Goal: Task Accomplishment & Management: Complete application form

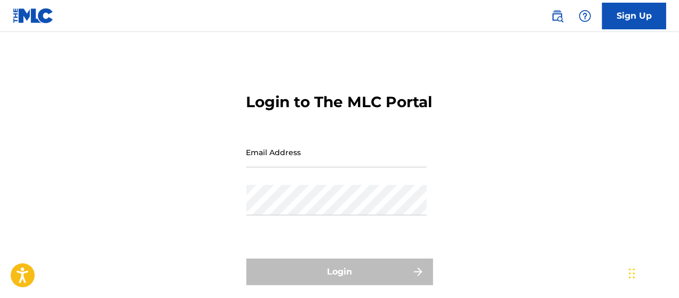
click at [627, 21] on link "Sign Up" at bounding box center [634, 16] width 64 height 27
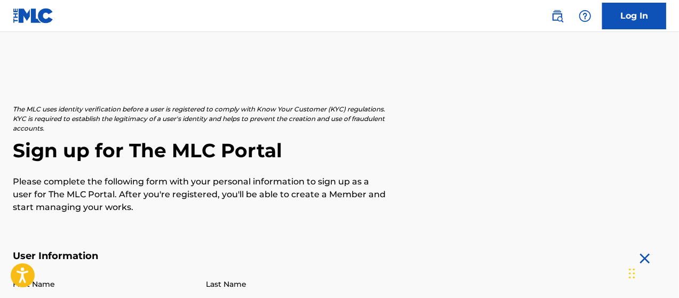
click at [457, 164] on div "The MLC uses identity verification before a user is registered to comply with K…" at bounding box center [340, 159] width 654 height 109
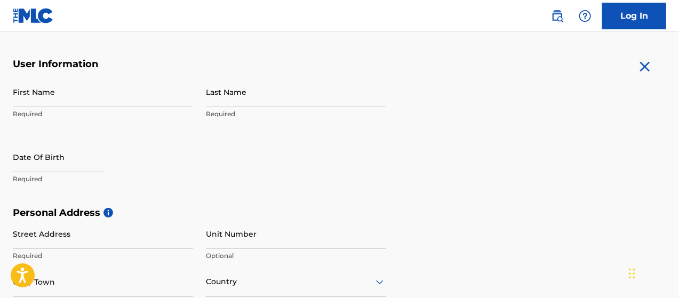
scroll to position [235, 0]
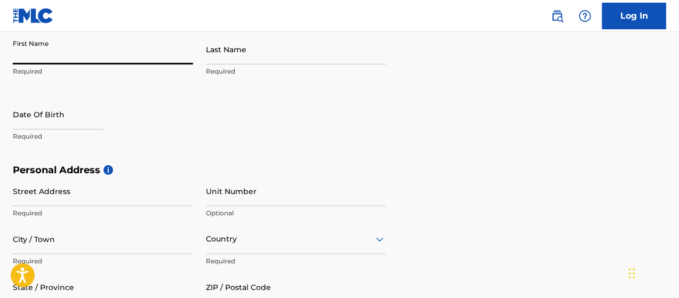
click at [65, 58] on input "First Name" at bounding box center [103, 49] width 180 height 30
type input "[PERSON_NAME]"
type input "[STREET_ADDRESS]"
type input "[PERSON_NAME]"
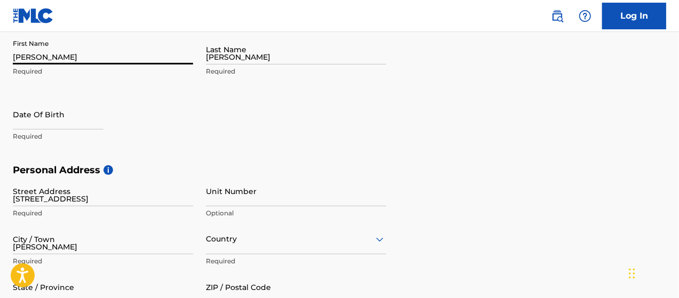
type input "[GEOGRAPHIC_DATA]"
type input "NC"
type input "28164-1390"
type input "1"
type input "704"
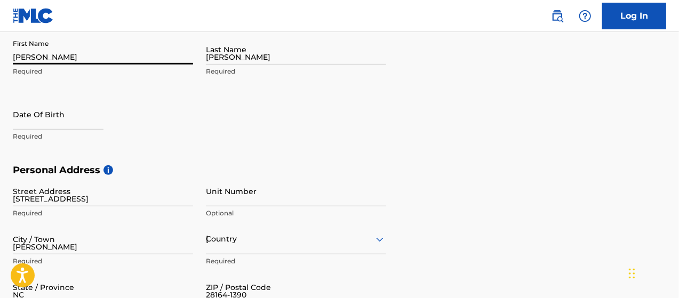
type input "6858864"
type input "[EMAIL_ADDRESS][DOMAIN_NAME]"
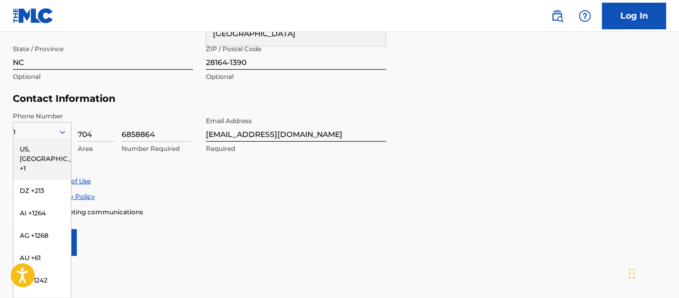
click at [497, 128] on form "User Information First Name [PERSON_NAME] Required Last Name [PERSON_NAME] Requ…" at bounding box center [340, 19] width 654 height 473
click at [54, 151] on div "US, [GEOGRAPHIC_DATA] +1" at bounding box center [42, 159] width 58 height 42
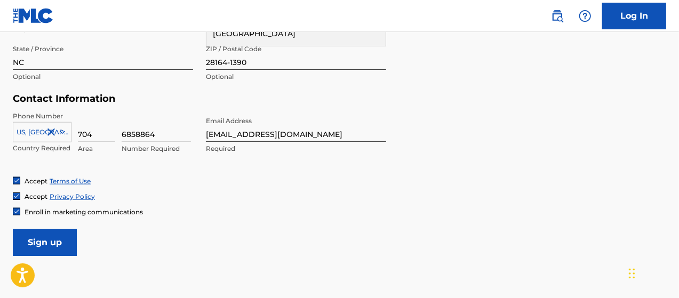
click at [300, 201] on div "Accept Privacy Policy" at bounding box center [340, 196] width 654 height 9
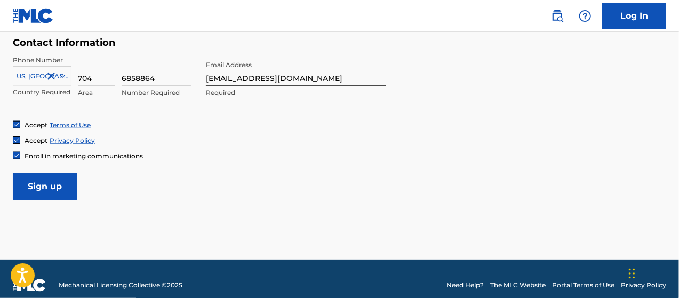
scroll to position [536, 0]
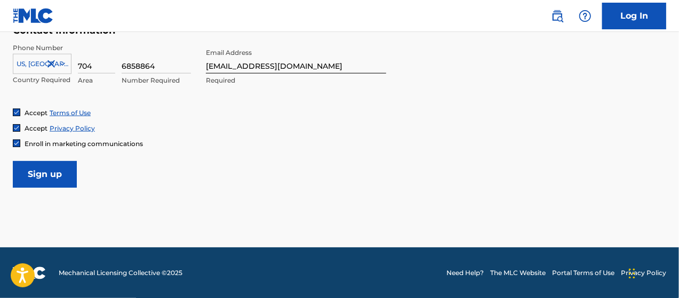
click at [17, 143] on img at bounding box center [16, 143] width 6 height 6
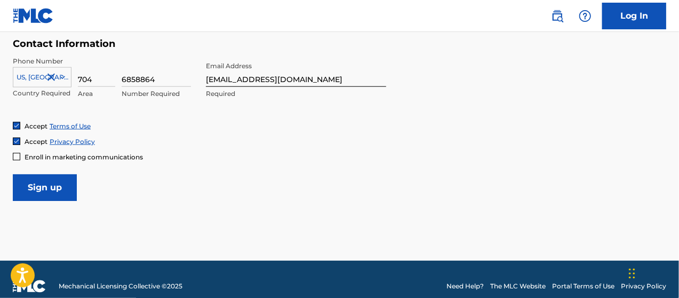
scroll to position [524, 0]
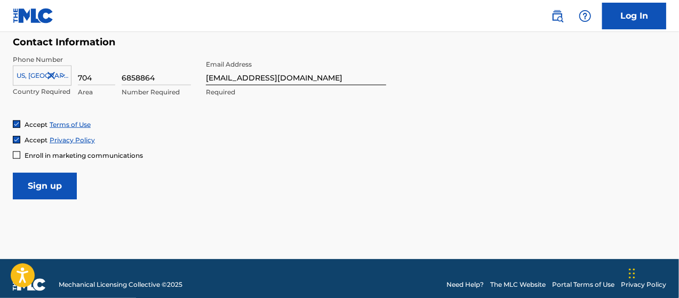
click at [45, 193] on input "Sign up" at bounding box center [45, 186] width 64 height 27
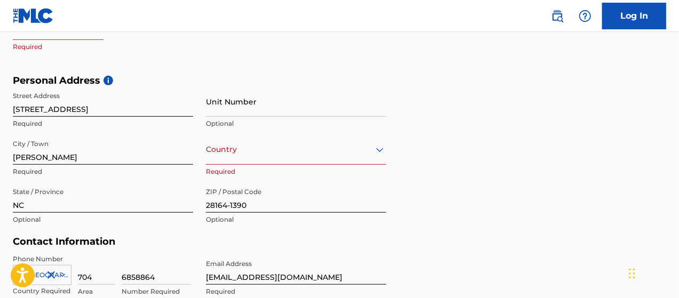
click at [640, 124] on div "Personal Address i Street Address [STREET_ADDRESS] Required Unit Number Optiona…" at bounding box center [340, 156] width 654 height 162
click at [357, 150] on div "Country" at bounding box center [296, 149] width 180 height 30
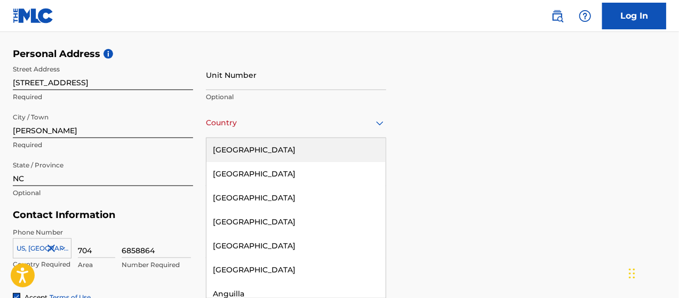
click at [331, 153] on div "[GEOGRAPHIC_DATA]" at bounding box center [295, 150] width 179 height 24
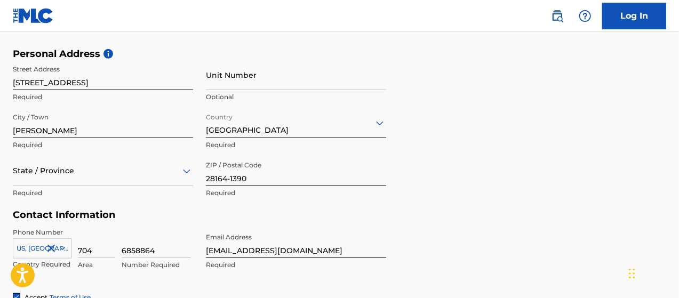
click at [460, 158] on div "Personal Address i Street Address [STREET_ADDRESS] Required Unit Number Optiona…" at bounding box center [340, 129] width 654 height 162
click at [68, 171] on div "State / Province" at bounding box center [103, 171] width 180 height 30
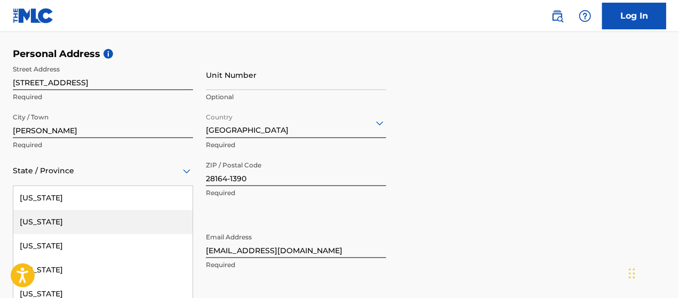
scroll to position [399, 0]
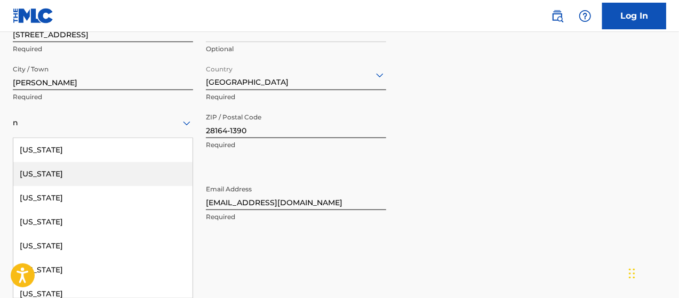
type input "NC"
type input "[GEOGRAPHIC_DATA]"
type input "1"
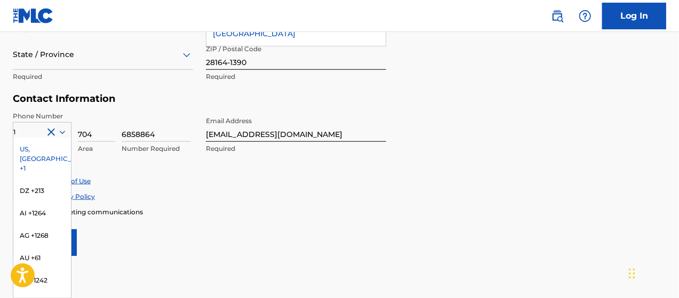
click at [324, 197] on div "Accept Privacy Policy" at bounding box center [340, 196] width 654 height 9
click at [30, 145] on div "US, [GEOGRAPHIC_DATA] +1" at bounding box center [42, 159] width 58 height 42
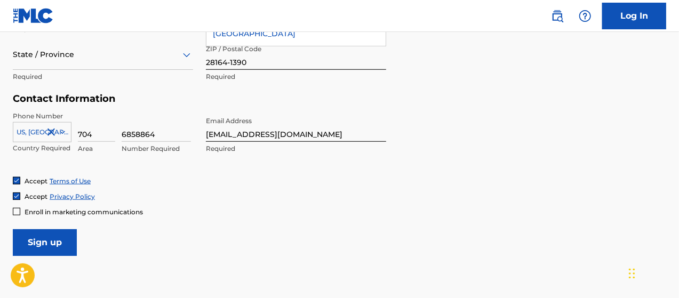
click at [334, 187] on div "Accept Terms of Use Accept Privacy Policy Enroll in marketing communications" at bounding box center [340, 197] width 654 height 40
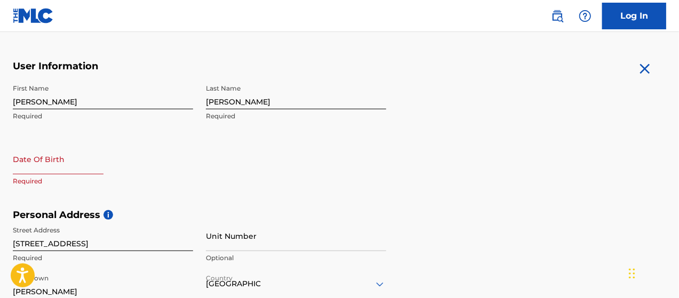
scroll to position [169, 0]
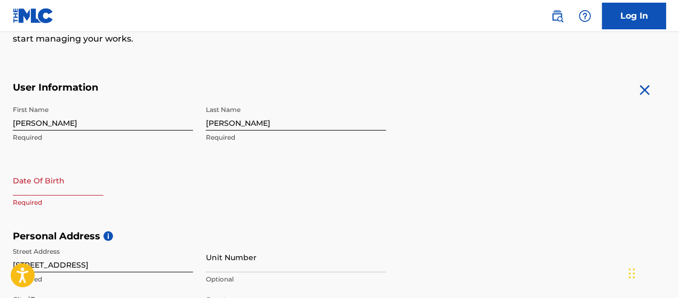
select select "7"
select select "2025"
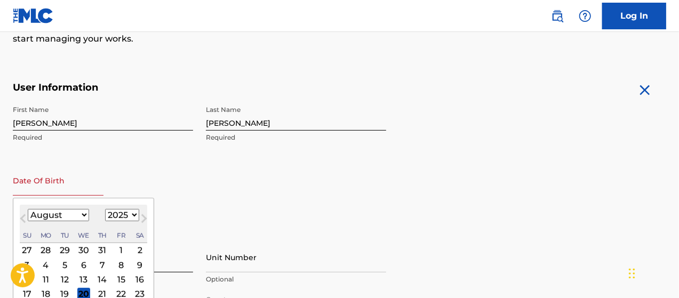
click at [25, 187] on input "text" at bounding box center [58, 180] width 91 height 30
type input "[DATE]"
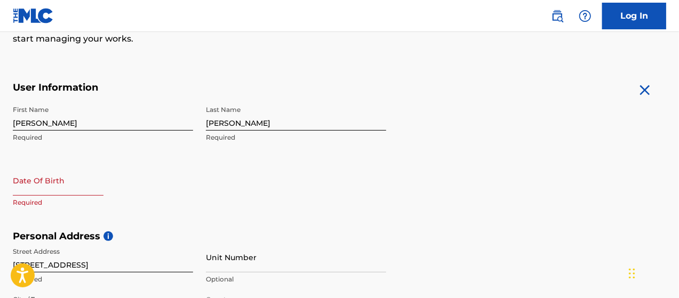
click at [84, 189] on input "text" at bounding box center [58, 180] width 91 height 30
select select "7"
select select "2025"
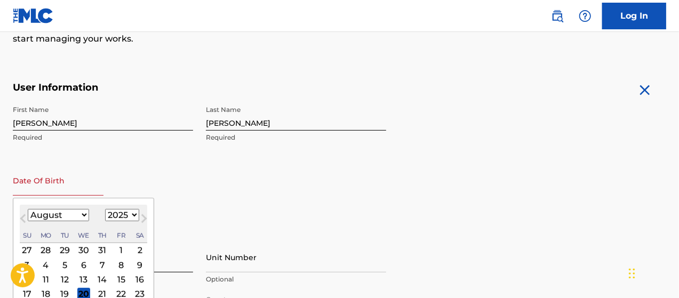
click at [75, 221] on div "January February March April May June July August September October November De…" at bounding box center [58, 215] width 61 height 13
click at [72, 216] on select "January February March April May June July August September October November De…" at bounding box center [58, 215] width 61 height 12
click at [28, 209] on select "January February March April May June July August September October November De…" at bounding box center [58, 215] width 61 height 12
click at [46, 217] on select "January February March April May June July August September October November De…" at bounding box center [58, 215] width 61 height 12
select select "4"
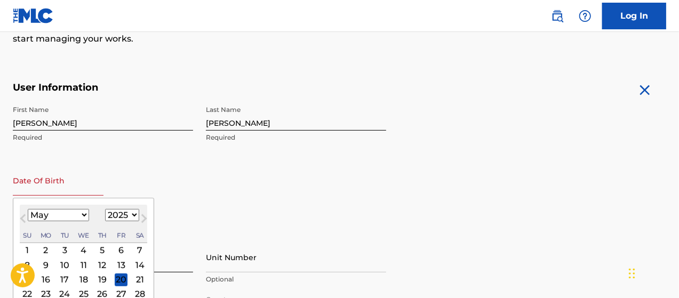
click at [28, 209] on select "January February March April May June July August September October November De…" at bounding box center [58, 215] width 61 height 12
click at [103, 265] on div "8" at bounding box center [102, 265] width 13 height 13
type input "[DATE]"
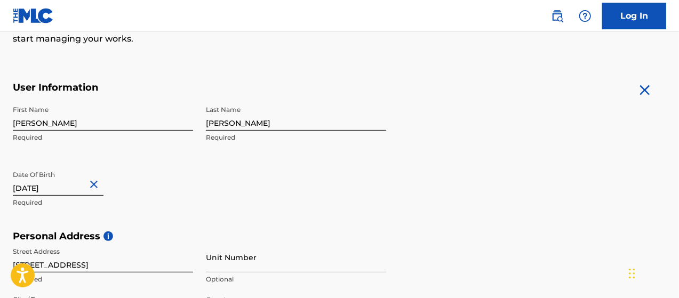
click at [60, 192] on input "[DATE]" at bounding box center [58, 180] width 91 height 30
select select "4"
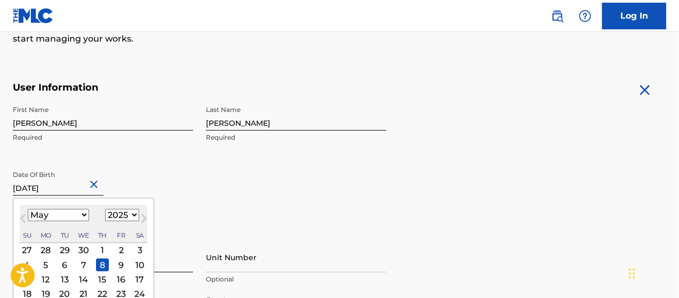
click at [123, 213] on select "1899 1900 1901 1902 1903 1904 1905 1906 1907 1908 1909 1910 1911 1912 1913 1914…" at bounding box center [122, 215] width 34 height 12
select select "1991"
click at [105, 209] on select "1899 1900 1901 1902 1903 1904 1905 1906 1907 1908 1909 1910 1911 1912 1913 1914…" at bounding box center [122, 215] width 34 height 12
click at [239, 191] on div "First Name [PERSON_NAME] Required Last Name [PERSON_NAME] Required Date Of Birt…" at bounding box center [199, 165] width 373 height 130
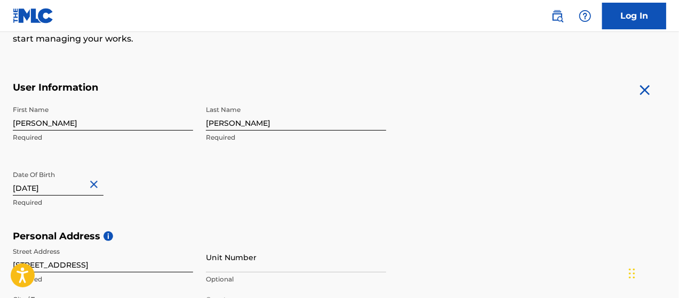
click at [54, 180] on input "[DATE]" at bounding box center [58, 180] width 91 height 30
select select "4"
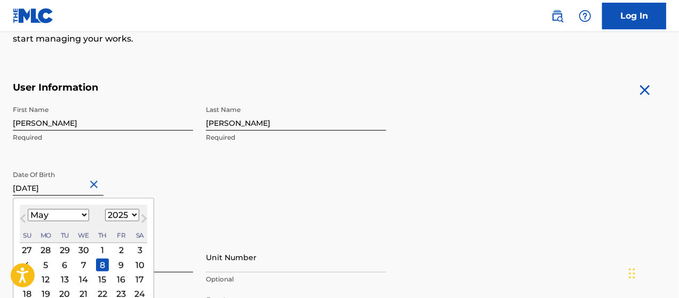
click at [121, 212] on select "1899 1900 1901 1902 1903 1904 1905 1906 1907 1908 1909 1910 1911 1912 1913 1914…" at bounding box center [122, 215] width 34 height 12
select select "1991"
click at [105, 209] on select "1899 1900 1901 1902 1903 1904 1905 1906 1907 1908 1909 1910 1911 1912 1913 1914…" at bounding box center [122, 215] width 34 height 12
click at [82, 265] on div "8" at bounding box center [83, 265] width 13 height 13
type input "[DATE]"
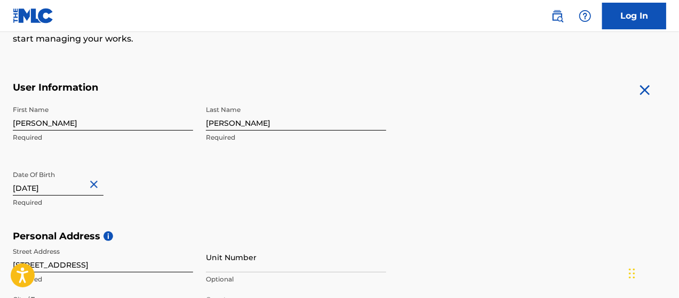
click at [332, 189] on div "First Name [PERSON_NAME] Required Last Name [PERSON_NAME] Required Date Of Birt…" at bounding box center [199, 165] width 373 height 130
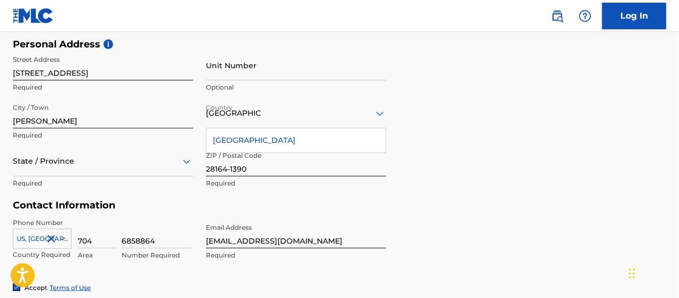
scroll to position [399, 0]
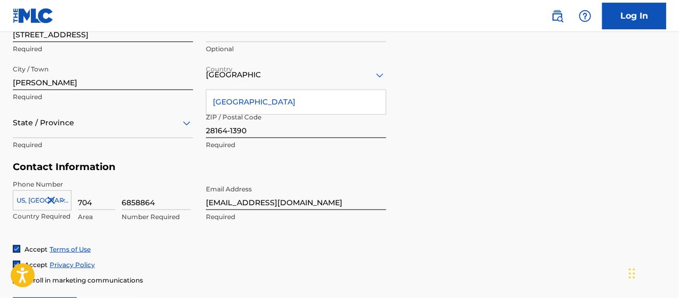
click at [42, 138] on div "State / Province" at bounding box center [103, 123] width 180 height 30
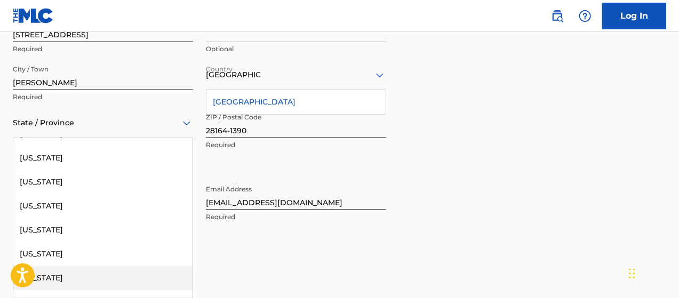
scroll to position [736, 0]
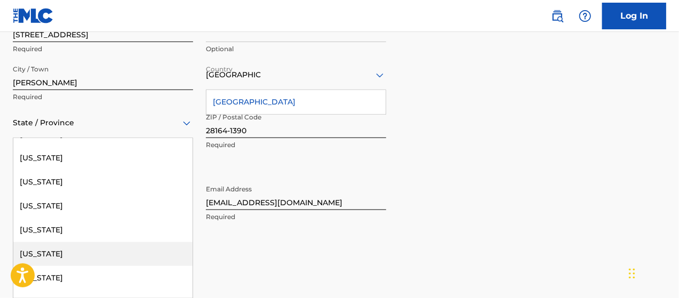
click at [43, 252] on div "[US_STATE]" at bounding box center [102, 254] width 179 height 24
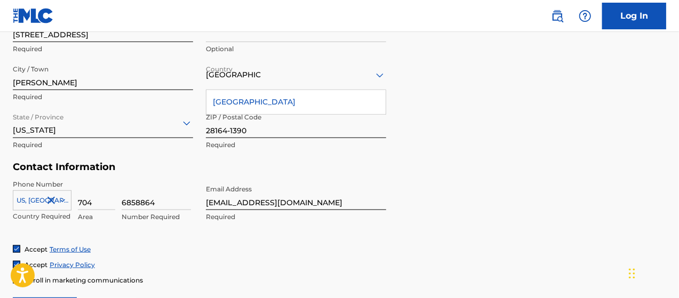
click at [535, 145] on div "Personal Address i Street Address [STREET_ADDRESS] Required Unit Number Optiona…" at bounding box center [340, 81] width 654 height 162
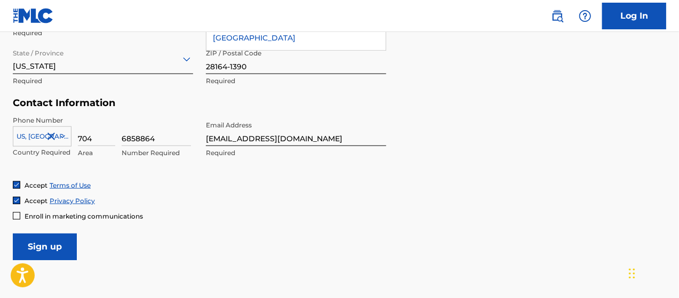
scroll to position [506, 0]
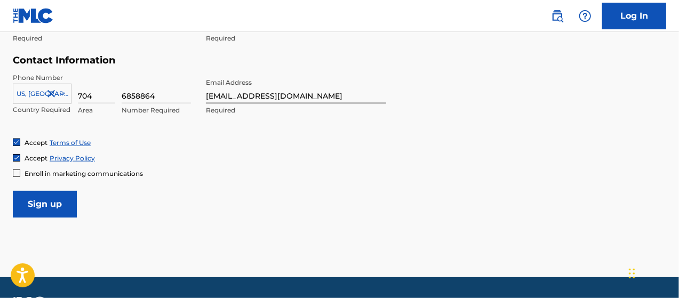
click at [35, 210] on input "Sign up" at bounding box center [45, 204] width 64 height 27
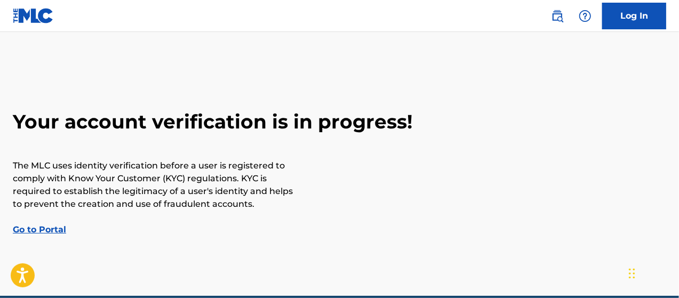
click at [51, 230] on link "Go to Portal" at bounding box center [39, 230] width 53 height 10
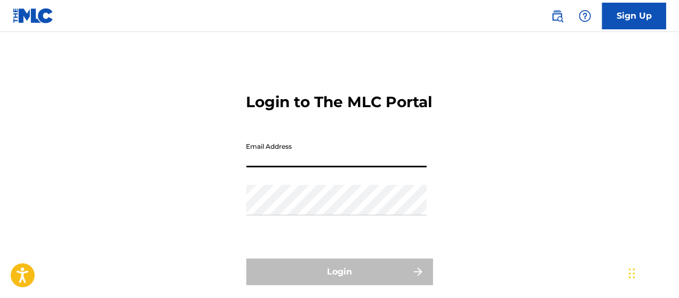
click at [312, 168] on input "Email Address" at bounding box center [336, 152] width 180 height 30
type input "[EMAIL_ADDRESS][DOMAIN_NAME]"
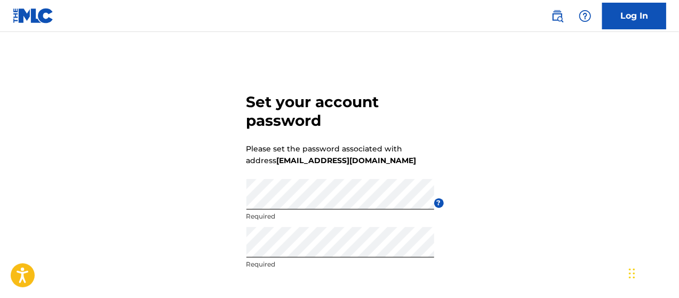
click at [445, 246] on div "Set your account password Please set the password associated with address bethg…" at bounding box center [339, 208] width 679 height 299
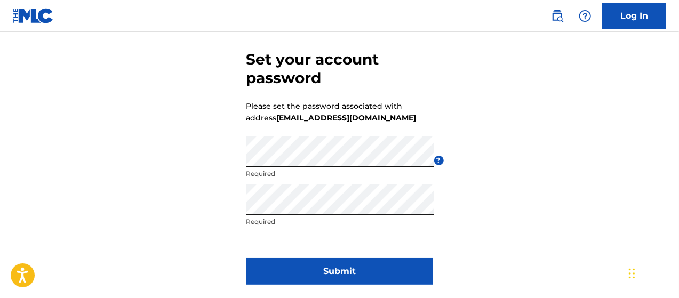
scroll to position [64, 0]
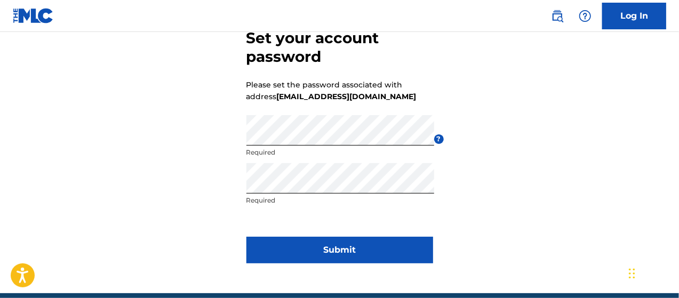
click at [384, 251] on button "Submit" at bounding box center [339, 250] width 187 height 27
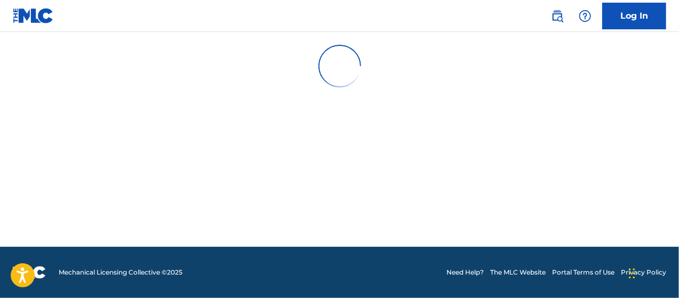
scroll to position [0, 0]
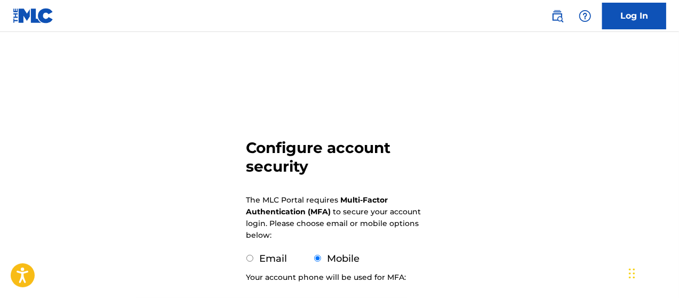
click at [458, 232] on div "Configure account security The MLC Portal requires Multi-Factor Authentication …" at bounding box center [339, 260] width 679 height 403
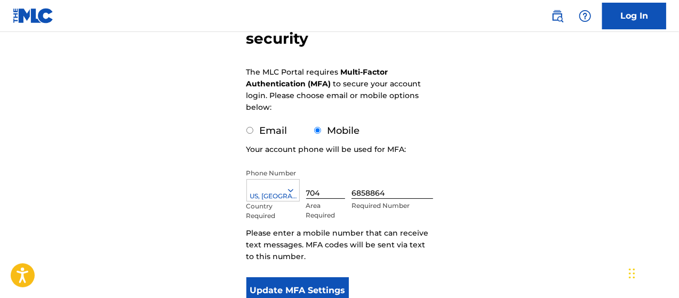
scroll to position [149, 0]
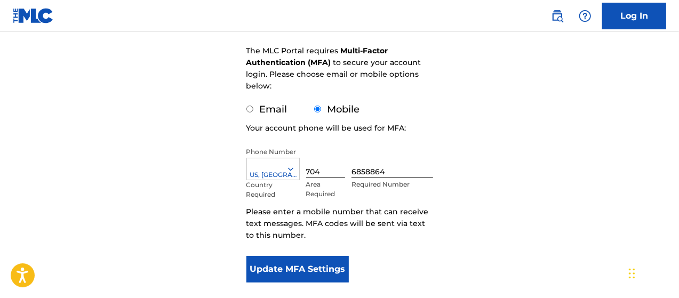
click at [246, 110] on input "Email" at bounding box center [249, 109] width 7 height 7
radio input "true"
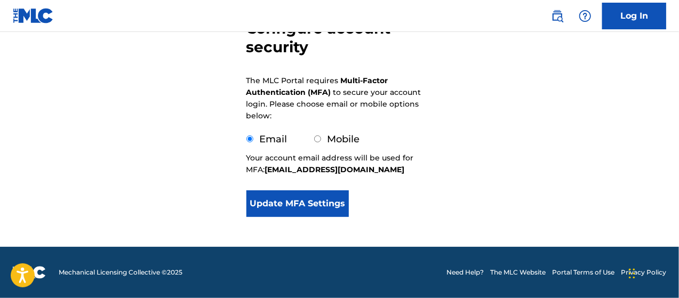
scroll to position [120, 0]
click at [328, 205] on button "Update MFA Settings" at bounding box center [297, 203] width 103 height 27
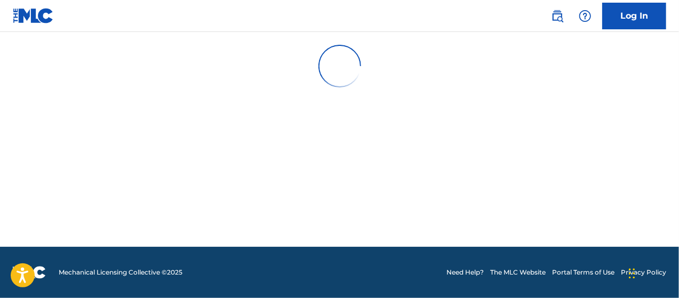
scroll to position [0, 0]
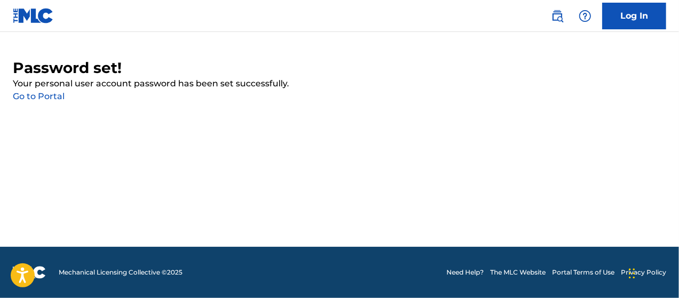
click at [641, 19] on link "Log In" at bounding box center [634, 16] width 64 height 27
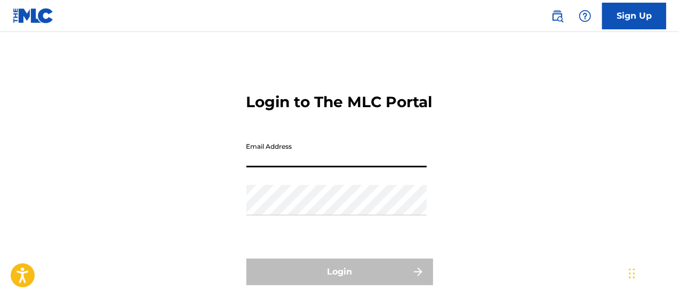
click at [304, 168] on input "Email Address" at bounding box center [336, 152] width 180 height 30
type input "[EMAIL_ADDRESS][DOMAIN_NAME]"
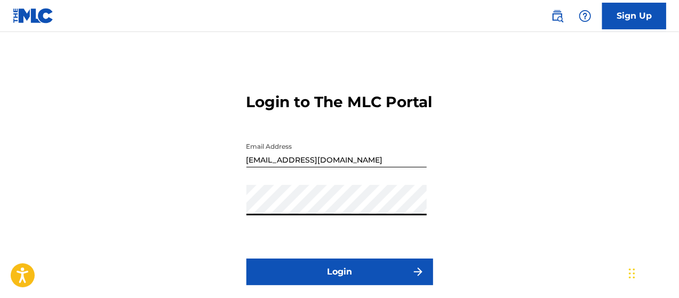
click at [246, 259] on button "Login" at bounding box center [339, 272] width 187 height 27
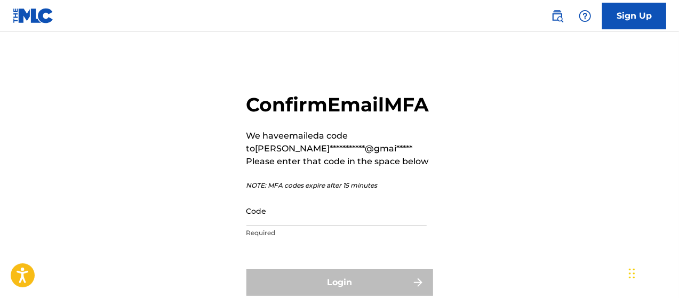
click at [282, 226] on input "Code" at bounding box center [336, 211] width 180 height 30
paste input "624212"
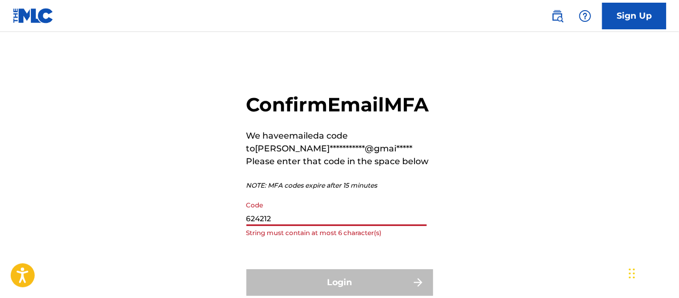
click at [249, 226] on input "624212" at bounding box center [336, 211] width 180 height 30
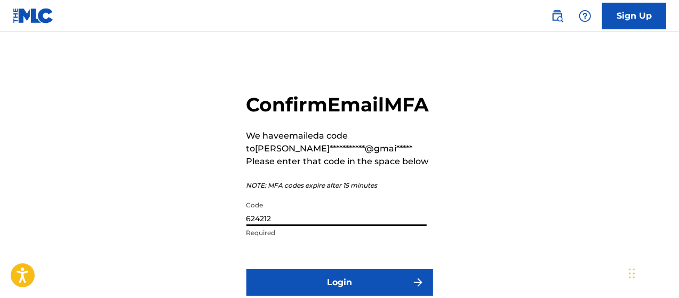
type input "624212"
click at [246, 269] on button "Login" at bounding box center [339, 282] width 187 height 27
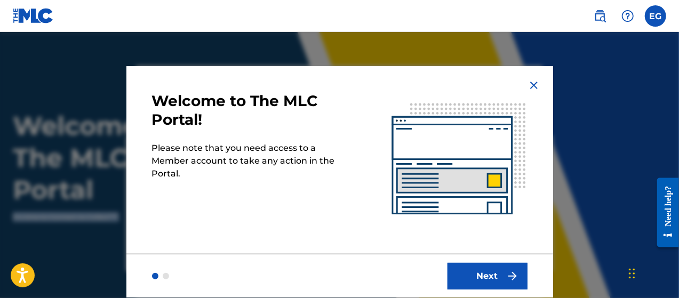
drag, startPoint x: 679, startPoint y: 131, endPoint x: 681, endPoint y: 190, distance: 59.8
click at [679, 190] on html "Accessibility Screen-Reader Guide, Feedback, and Issue Reporting | New window E…" at bounding box center [339, 149] width 679 height 298
click at [482, 272] on button "Next" at bounding box center [488, 276] width 80 height 27
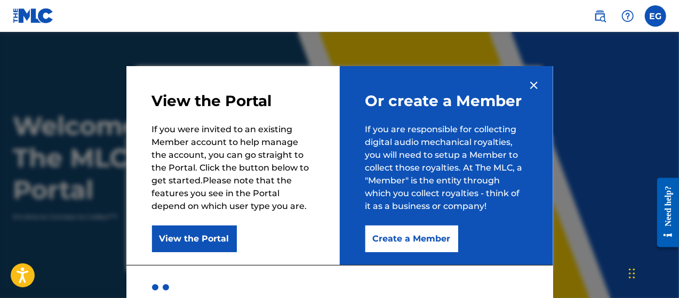
click at [296, 132] on p "If you were invited to an existing Member account to help manage the account, y…" at bounding box center [233, 168] width 162 height 90
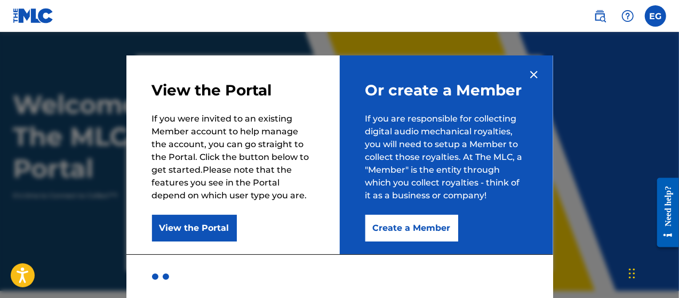
scroll to position [43, 0]
